Goal: Transaction & Acquisition: Purchase product/service

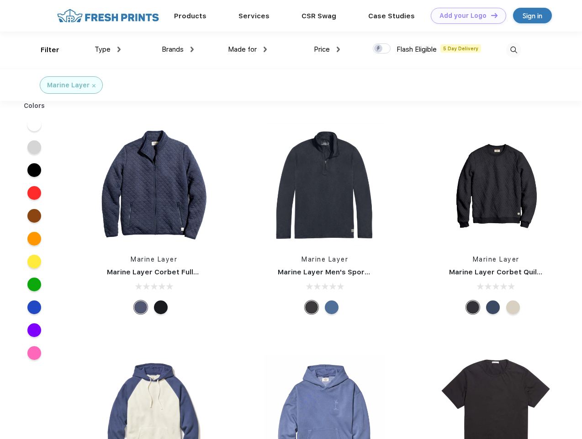
click at [465, 16] on link "Add your Logo Design Tool" at bounding box center [468, 16] width 75 height 16
click at [0, 0] on div "Design Tool" at bounding box center [0, 0] width 0 height 0
click at [490, 15] on link "Add your Logo Design Tool" at bounding box center [468, 16] width 75 height 16
click at [44, 50] on div "Filter" at bounding box center [50, 50] width 19 height 11
click at [108, 49] on span "Type" at bounding box center [103, 49] width 16 height 8
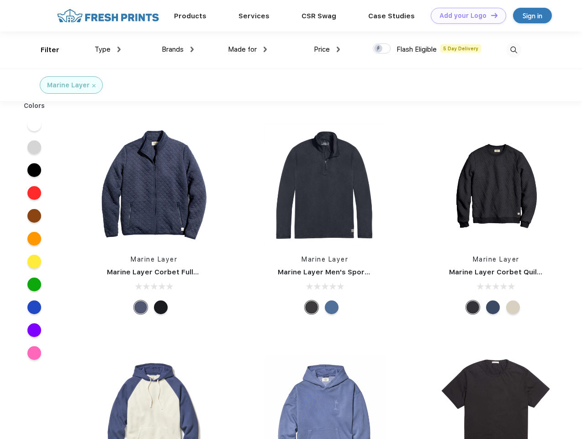
click at [178, 49] on span "Brands" at bounding box center [173, 49] width 22 height 8
click at [248, 49] on span "Made for" at bounding box center [242, 49] width 29 height 8
click at [327, 49] on span "Price" at bounding box center [322, 49] width 16 height 8
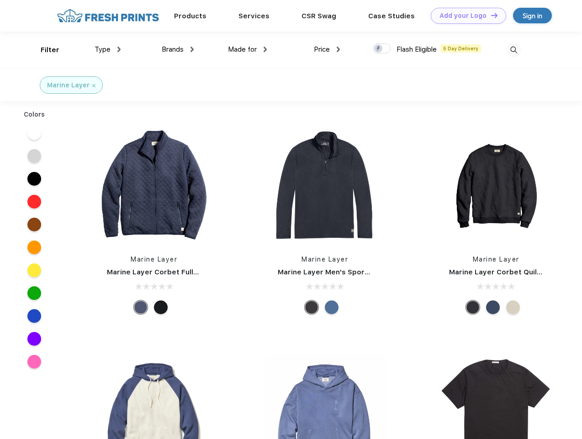
click at [382, 49] on div at bounding box center [382, 48] width 18 height 10
click at [379, 49] on input "checkbox" at bounding box center [376, 46] width 6 height 6
click at [514, 50] on img at bounding box center [513, 50] width 15 height 15
